Goal: Information Seeking & Learning: Stay updated

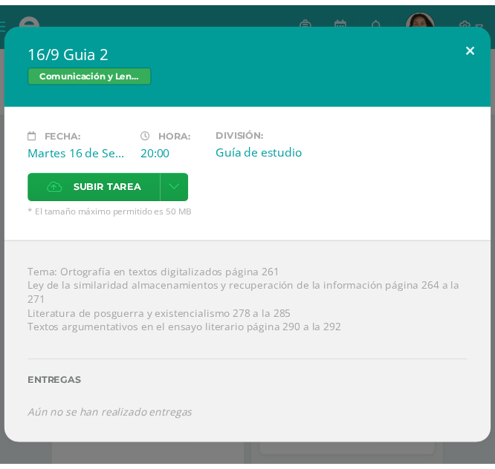
scroll to position [116, 0]
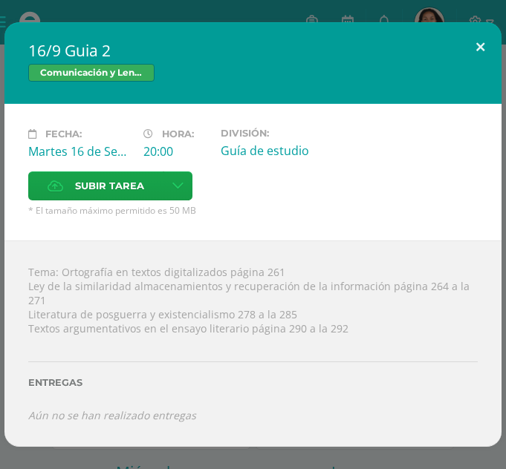
click at [480, 47] on button at bounding box center [480, 47] width 42 height 50
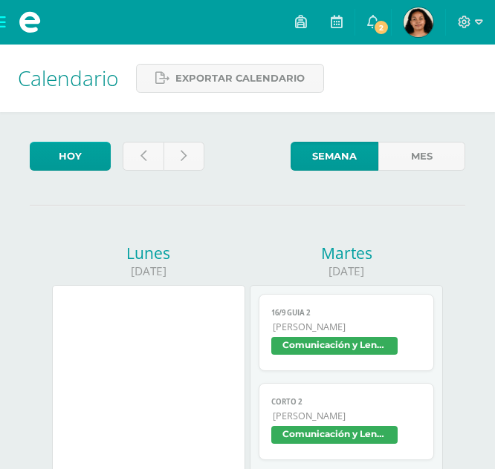
scroll to position [116, 0]
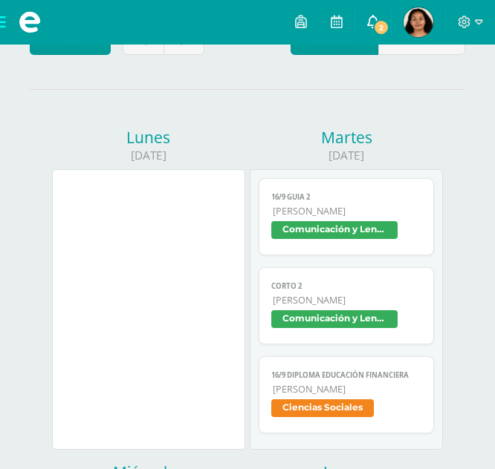
click at [374, 17] on icon at bounding box center [373, 21] width 12 height 13
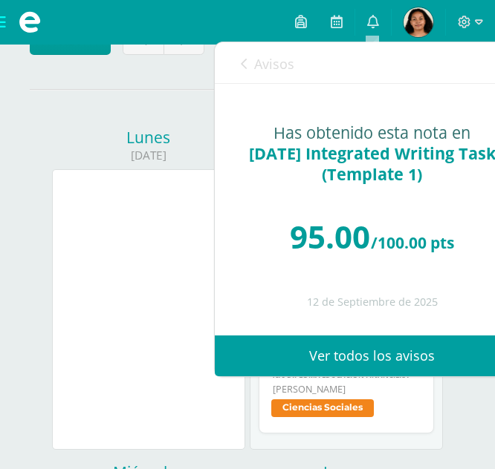
click at [284, 63] on span "Avisos" at bounding box center [274, 64] width 40 height 18
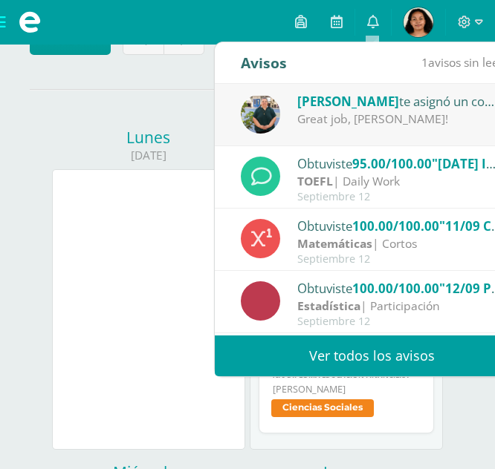
click at [366, 111] on div "Great job, [PERSON_NAME]!" at bounding box center [400, 119] width 206 height 17
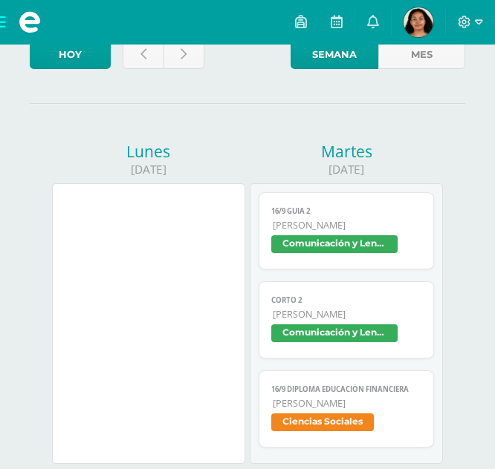
scroll to position [94, 0]
